Goal: Find specific page/section: Find specific page/section

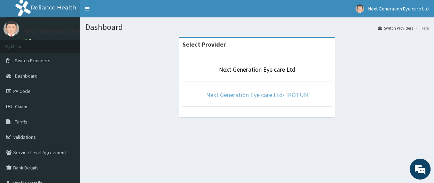
click at [249, 95] on link "Next Generation Eye care Ltd- IKOTUN" at bounding box center [257, 95] width 102 height 8
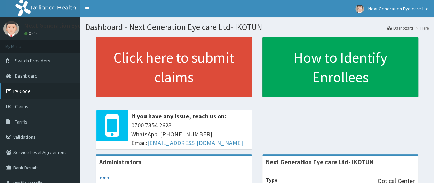
click at [17, 88] on link "PA Code" at bounding box center [40, 90] width 80 height 15
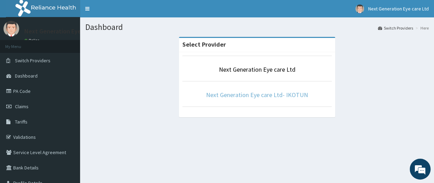
click at [228, 92] on link "Next Generation Eye care Ltd- IKOTUN" at bounding box center [257, 95] width 102 height 8
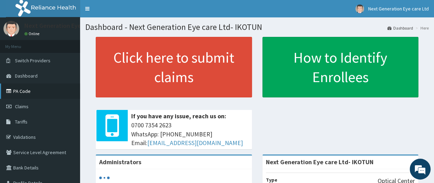
click at [22, 91] on link "PA Code" at bounding box center [40, 90] width 80 height 15
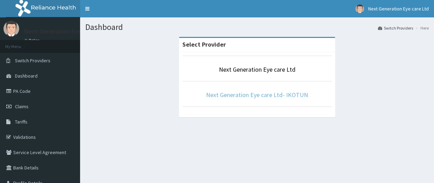
click at [259, 92] on link "Next Generation Eye care Ltd- IKOTUN" at bounding box center [257, 95] width 102 height 8
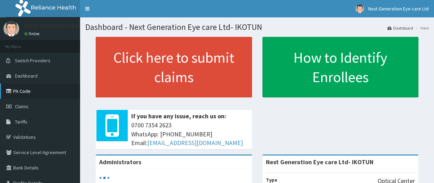
click at [31, 87] on link "PA Code" at bounding box center [40, 90] width 80 height 15
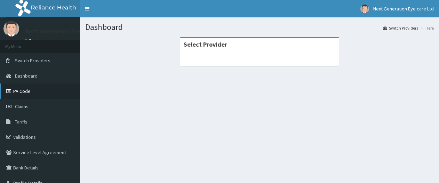
click at [27, 91] on link "PA Code" at bounding box center [40, 90] width 80 height 15
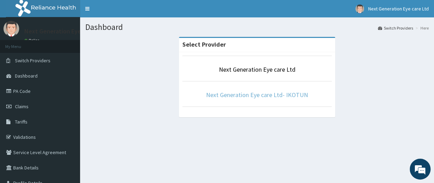
click at [252, 96] on link "Next Generation Eye care Ltd- IKOTUN" at bounding box center [257, 95] width 102 height 8
